Goal: Purchase product/service

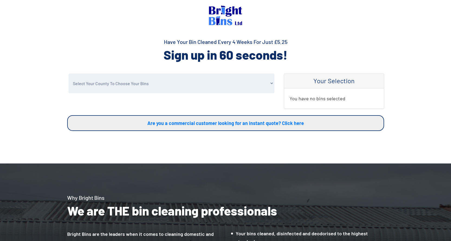
click at [124, 87] on select "Select Your County To Choose Your Bins Cheshire Conwy Denbighshire Flintshire S…" at bounding box center [172, 83] width 206 height 20
select select "Cheshire"
click at [69, 73] on select "Select Your County To Choose Your Bins Cheshire Conwy Denbighshire Flintshire S…" at bounding box center [172, 83] width 206 height 20
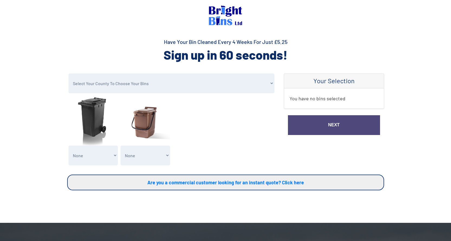
click at [91, 156] on select "None General Waste Bin - X1 (£5.25) General Waste Bin - X2 (£10.50) General Was…" at bounding box center [94, 156] width 50 height 20
select select "1"
click at [69, 146] on select "None General Waste Bin - X1 (£5.25) General Waste Bin - X2 (£10.50) General Was…" at bounding box center [94, 156] width 50 height 20
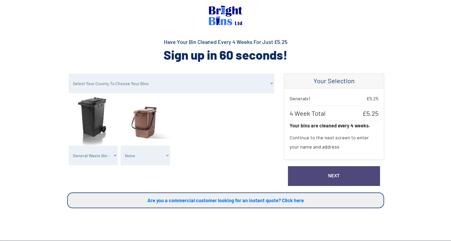
click at [307, 173] on link "Next" at bounding box center [334, 176] width 92 height 20
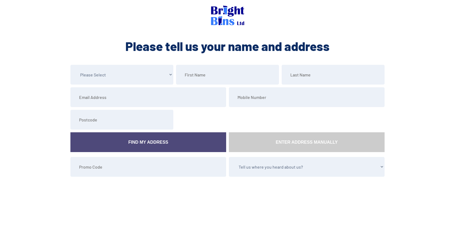
click at [115, 77] on select "Please Select Mr Mrs Miss Ms Dr Other" at bounding box center [121, 75] width 103 height 20
select select "Mrs"
click at [70, 65] on select "Please Select Mr Mrs Miss Ms Dr Other" at bounding box center [121, 75] width 103 height 20
click at [207, 75] on input "text" at bounding box center [227, 75] width 103 height 20
type input "Barbara"
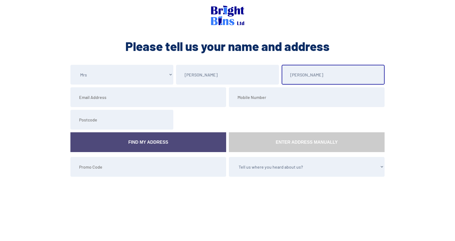
type input "Griffiths"
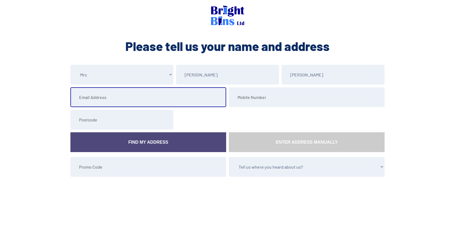
click at [97, 101] on input "email" at bounding box center [148, 97] width 156 height 20
type input "barbaragriffithsmrs@yopmail.com"
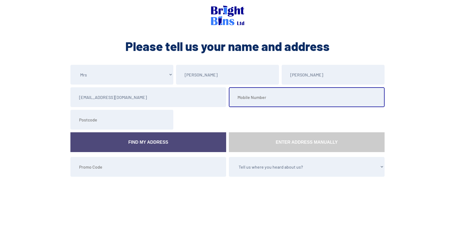
click at [256, 97] on input "tel" at bounding box center [307, 97] width 156 height 20
type input "07836692600"
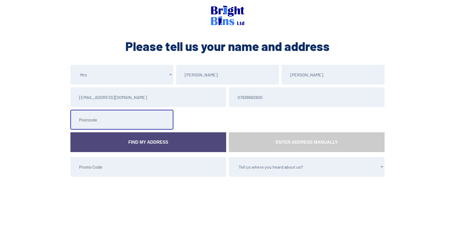
click at [103, 120] on input "text" at bounding box center [121, 120] width 103 height 20
type input "CH1 5PZ"
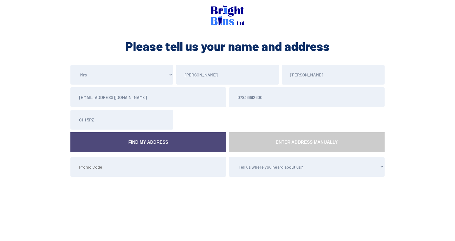
click at [155, 141] on link "Find My Address" at bounding box center [148, 142] width 156 height 20
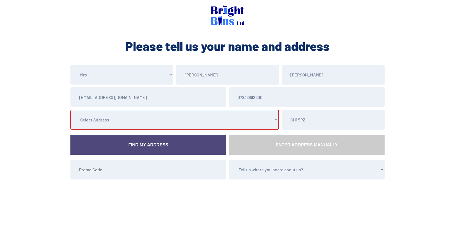
click at [146, 121] on select "Select Address 49 Wemyss Road, , , , , Chester, Cheshire 48 Wemyss Road, , , , …" at bounding box center [174, 120] width 209 height 20
select select "Cheshire"
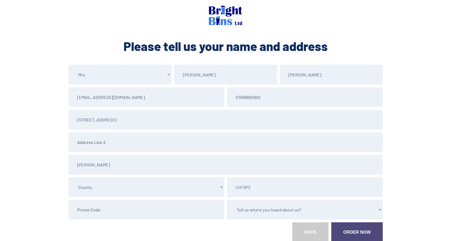
click at [250, 207] on select "Tell us where you heard about us? Word of Mouth Leaflet Sticker On Bin Spoke To…" at bounding box center [305, 210] width 156 height 20
select select "Leaflet"
click at [227, 200] on select "Tell us where you heard about us? Word of Mouth Leaflet Sticker On Bin Spoke To…" at bounding box center [305, 210] width 156 height 20
click at [362, 229] on link "Order Now" at bounding box center [356, 232] width 51 height 20
